Goal: Information Seeking & Learning: Learn about a topic

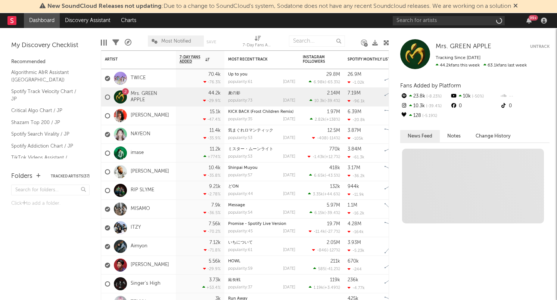
click at [518, 6] on icon at bounding box center [515, 6] width 4 height 6
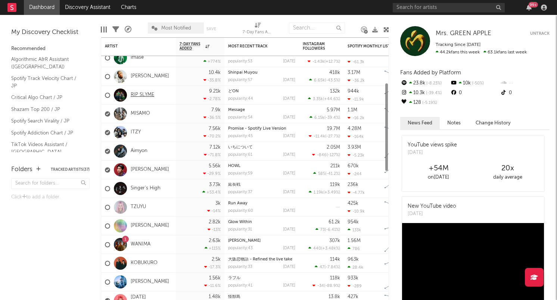
click at [140, 93] on link "RIP SLYME" at bounding box center [143, 95] width 24 height 6
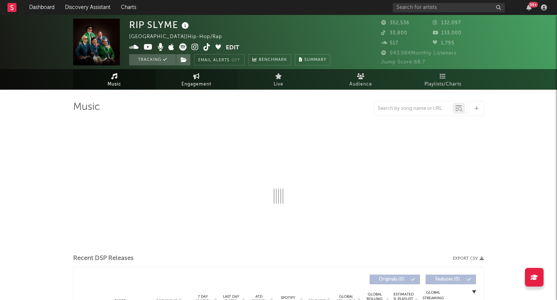
click at [197, 75] on icon at bounding box center [196, 76] width 6 height 6
select select "1w"
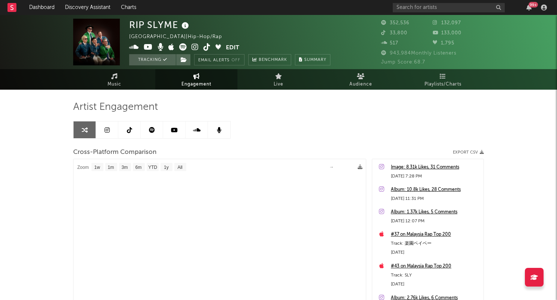
select select "1m"
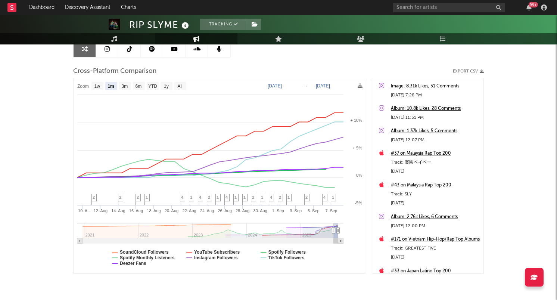
scroll to position [84, 0]
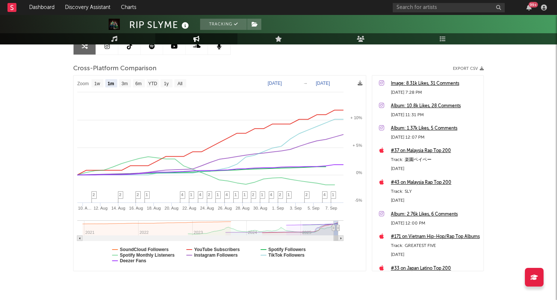
click at [277, 84] on text "[DATE]" at bounding box center [275, 83] width 14 height 5
click at [281, 84] on input "[DATE]" at bounding box center [280, 83] width 35 height 7
type input "[DATE]"
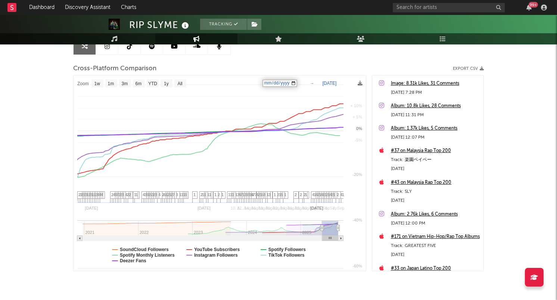
select select "1w"
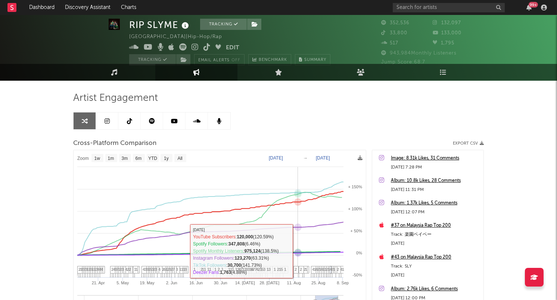
scroll to position [0, 0]
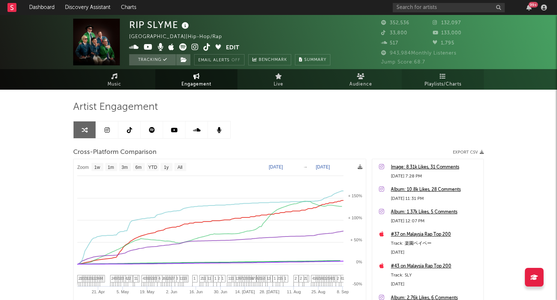
click at [446, 80] on span "Playlists/Charts" at bounding box center [443, 84] width 37 height 9
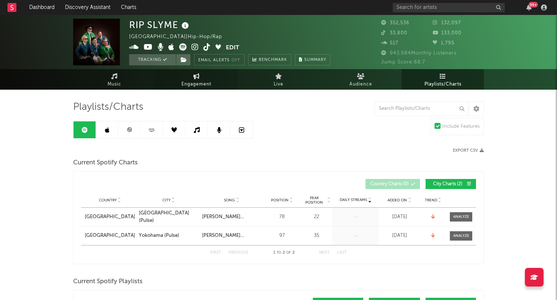
click at [184, 81] on span "Engagement" at bounding box center [196, 84] width 30 height 9
select select "1w"
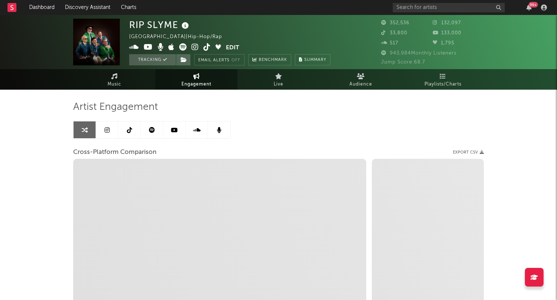
select select "1m"
